Goal: Transaction & Acquisition: Subscribe to service/newsletter

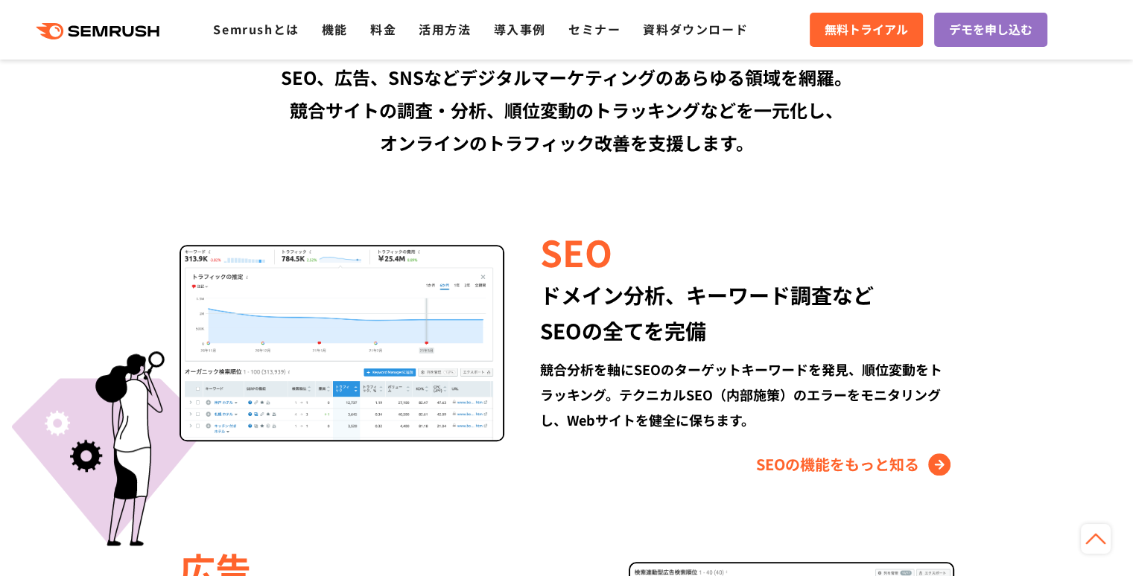
scroll to position [1307, 0]
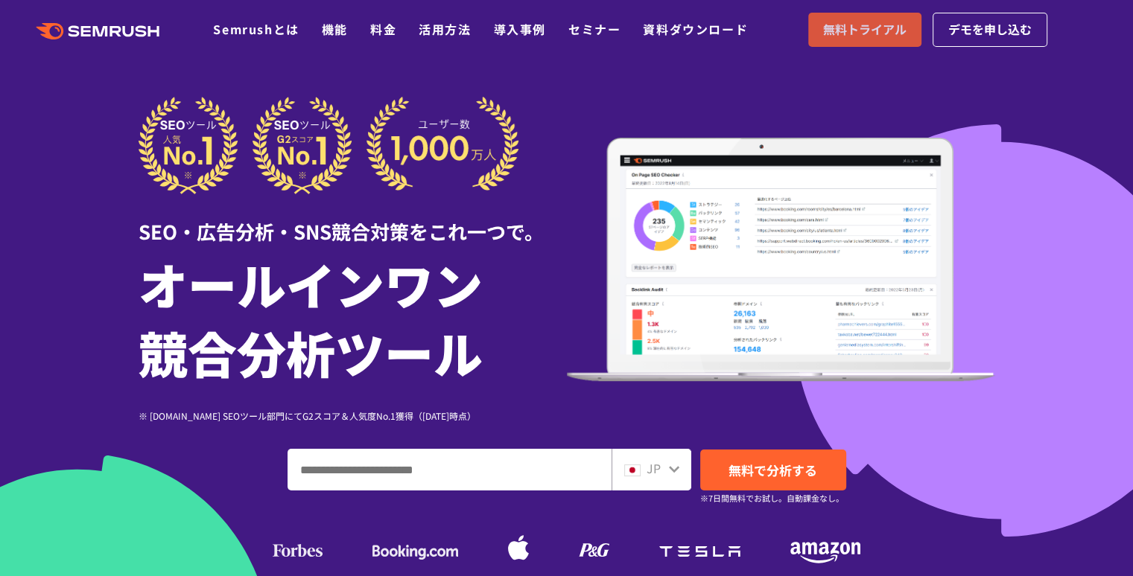
click at [849, 25] on span "無料トライアル" at bounding box center [864, 29] width 83 height 19
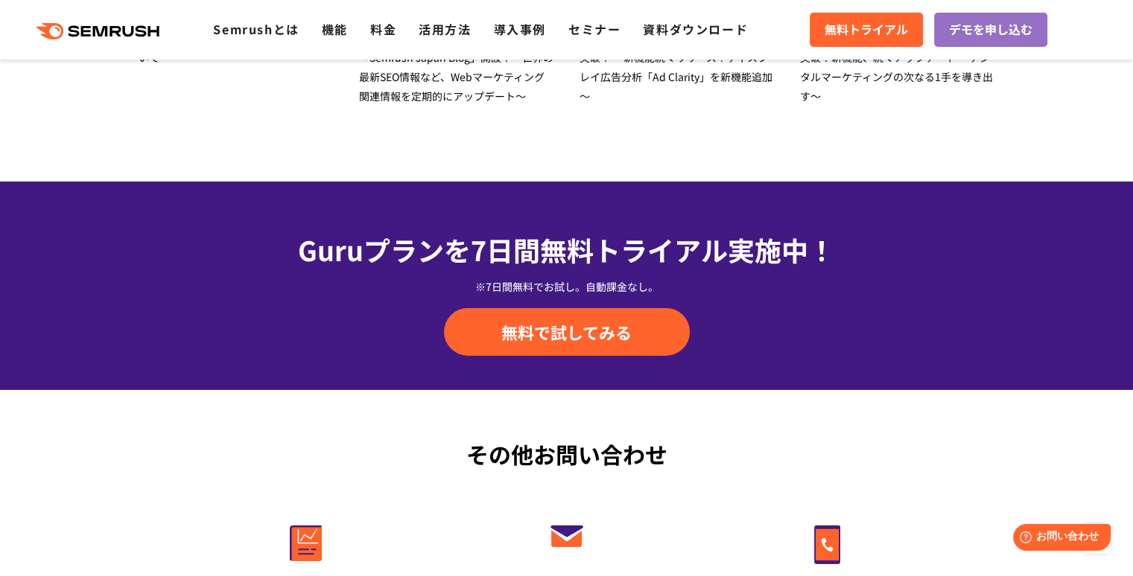
scroll to position [4907, 0]
